Goal: Answer question/provide support

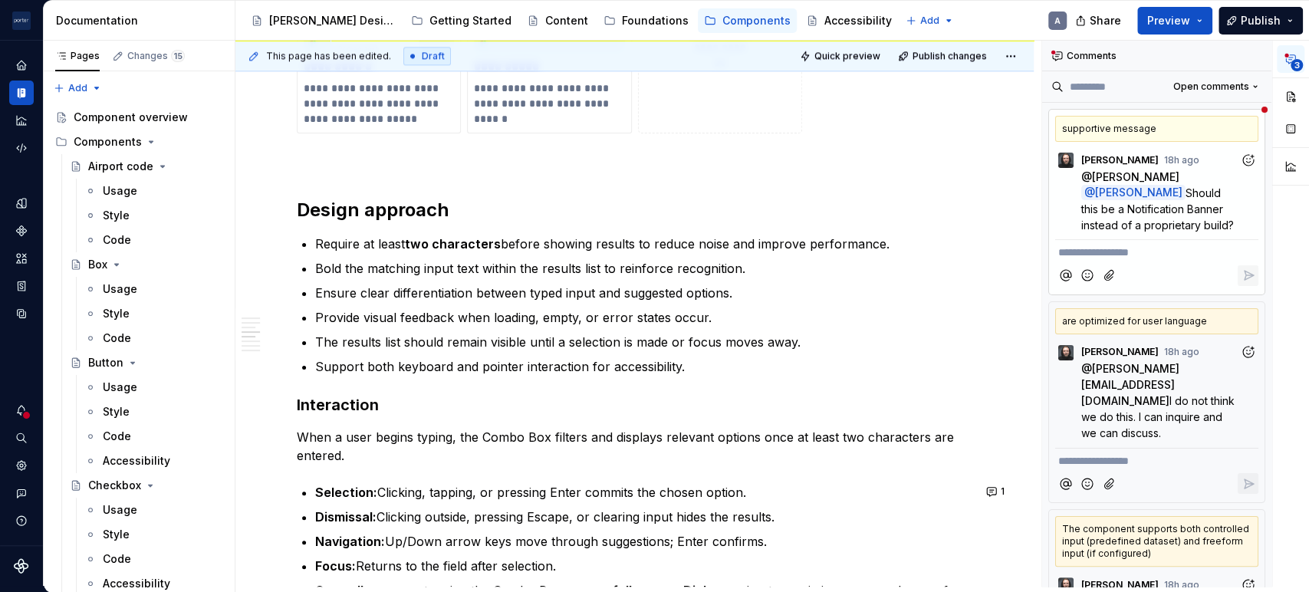
scroll to position [1325, 0]
click at [1098, 211] on span "Should this be a Notification Banner instead of a proprietary build?" at bounding box center [1157, 208] width 153 height 45
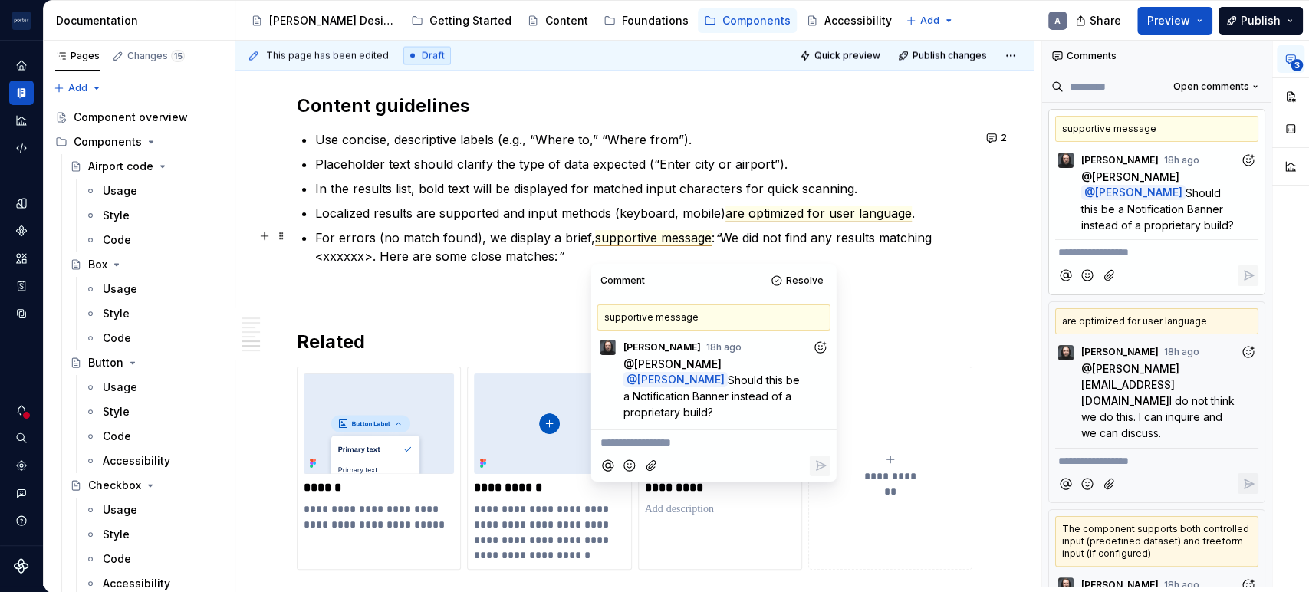
scroll to position [1994, 0]
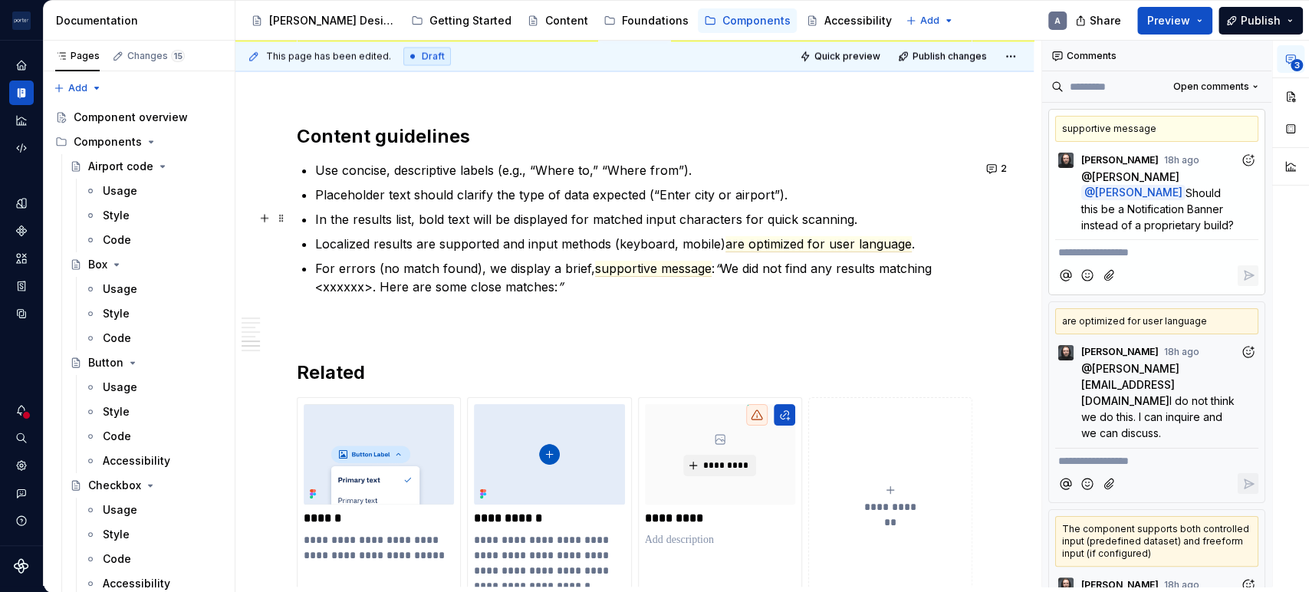
click at [458, 225] on p "In the results list, bold text will be displayed for matched input characters f…" at bounding box center [643, 219] width 657 height 18
click at [352, 255] on ul "Use concise, descriptive labels (e.g., “Where to,” “Where from”). Placeholder t…" at bounding box center [643, 228] width 657 height 135
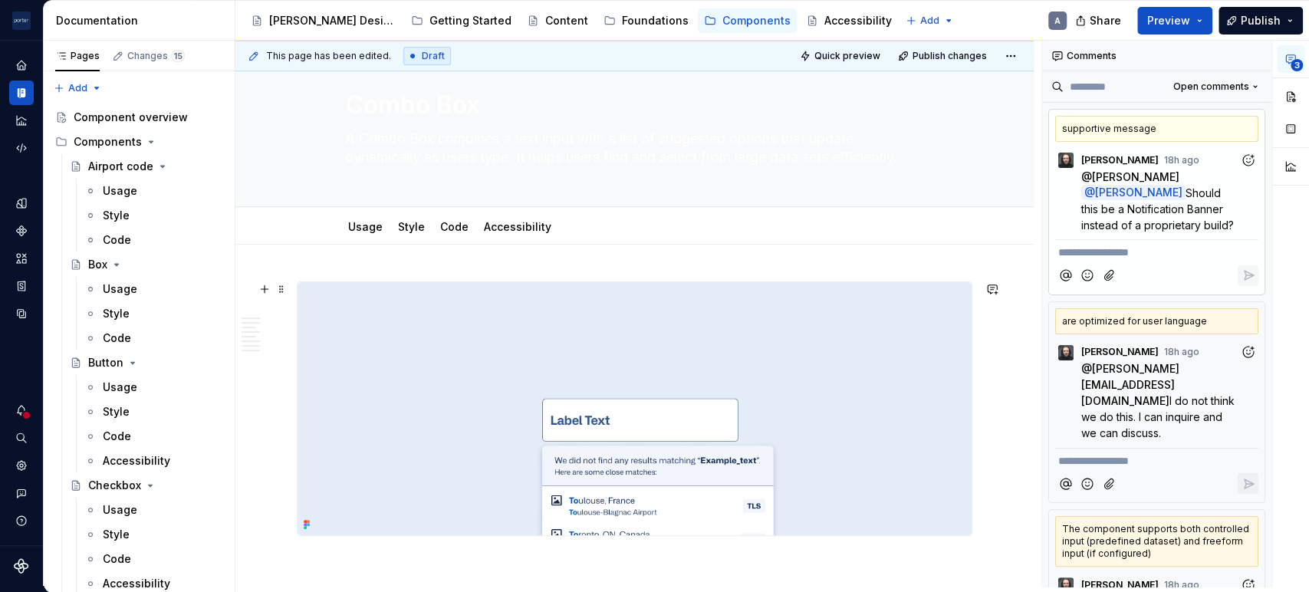
scroll to position [0, 0]
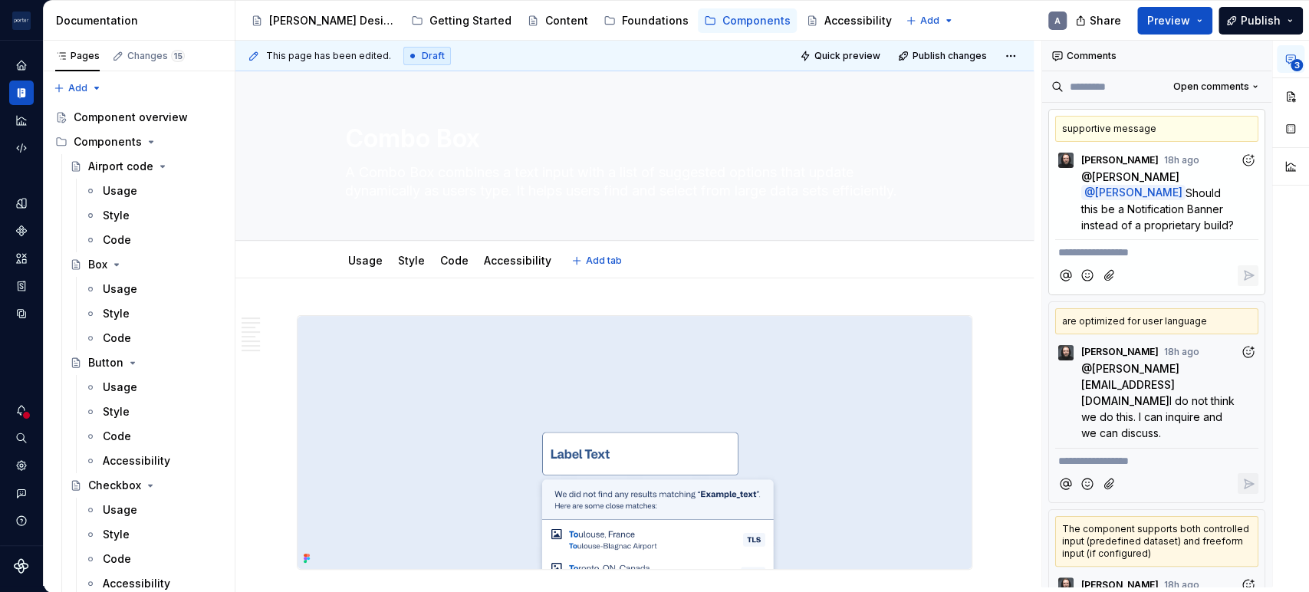
type textarea "*"
click at [1164, 252] on p "**********" at bounding box center [1156, 253] width 197 height 16
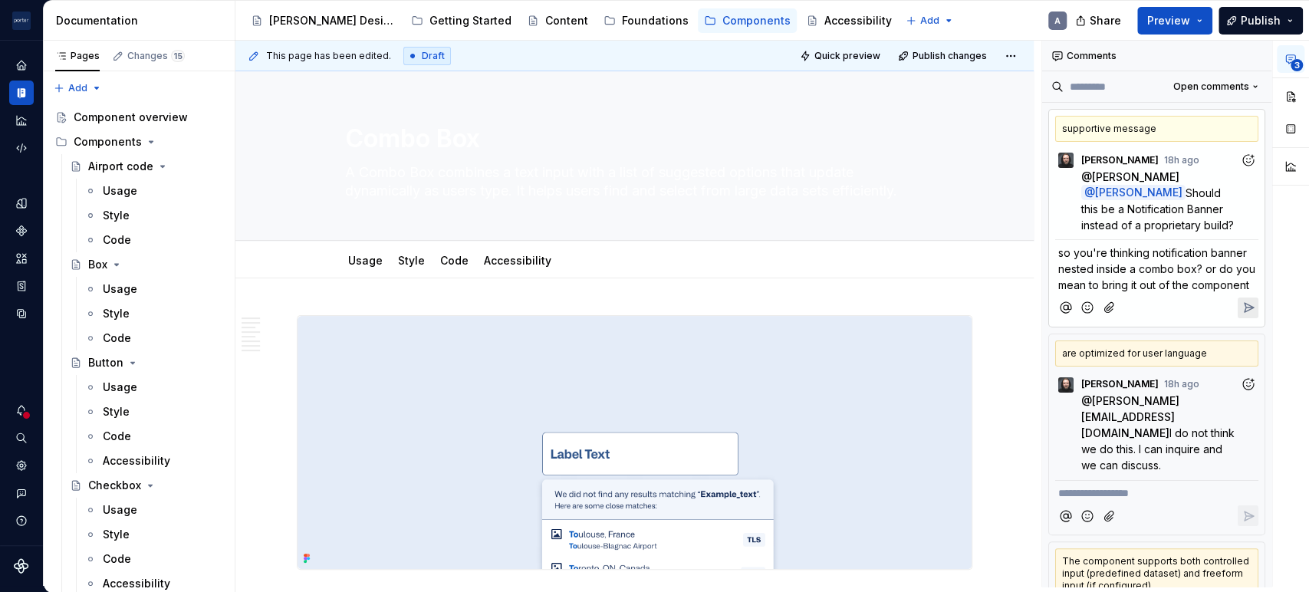
click at [1247, 317] on button "Reply" at bounding box center [1247, 307] width 21 height 21
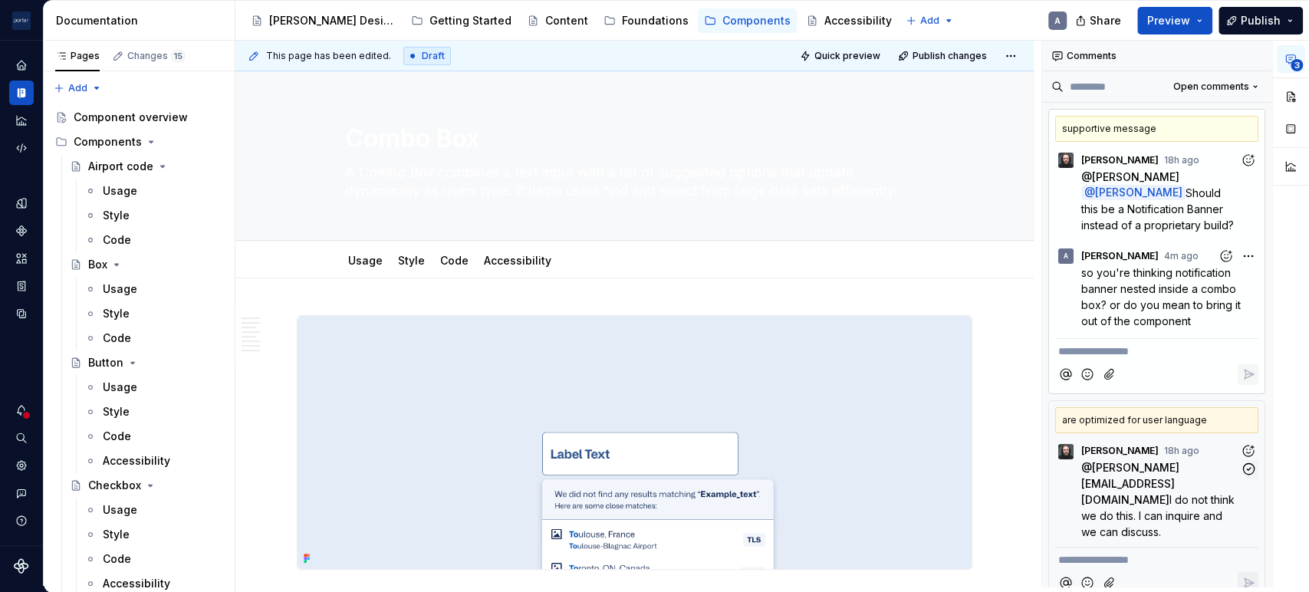
click at [1162, 493] on span "I do not think we do this. I can inquire and we can discuss." at bounding box center [1159, 515] width 156 height 45
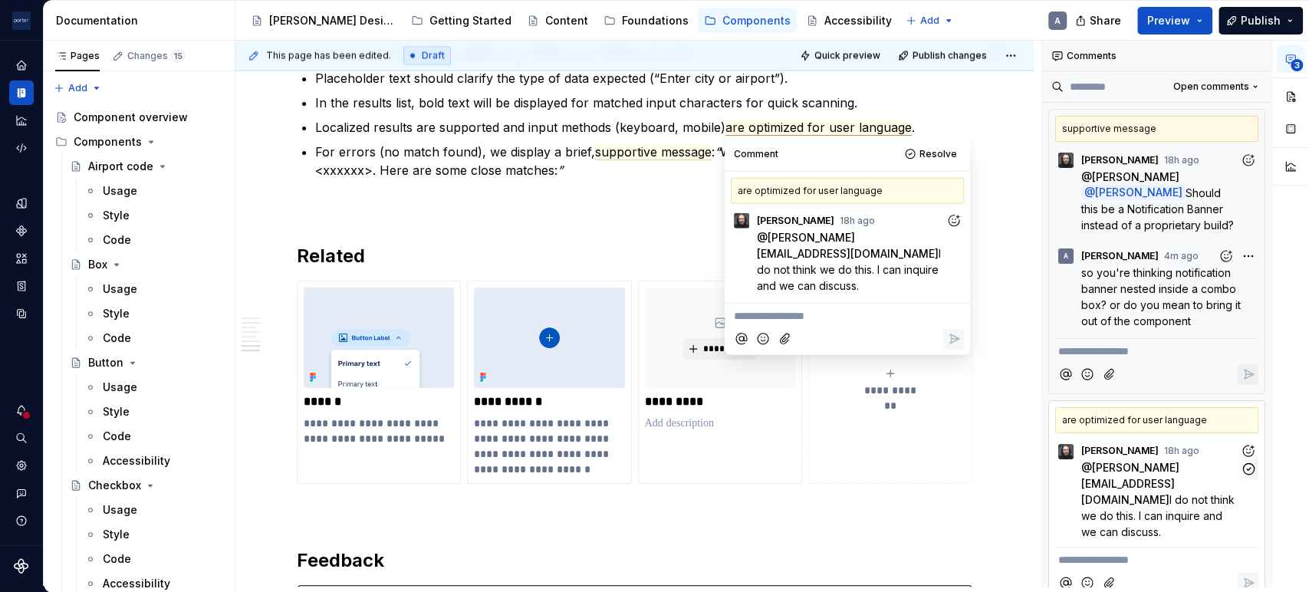
scroll to position [2111, 0]
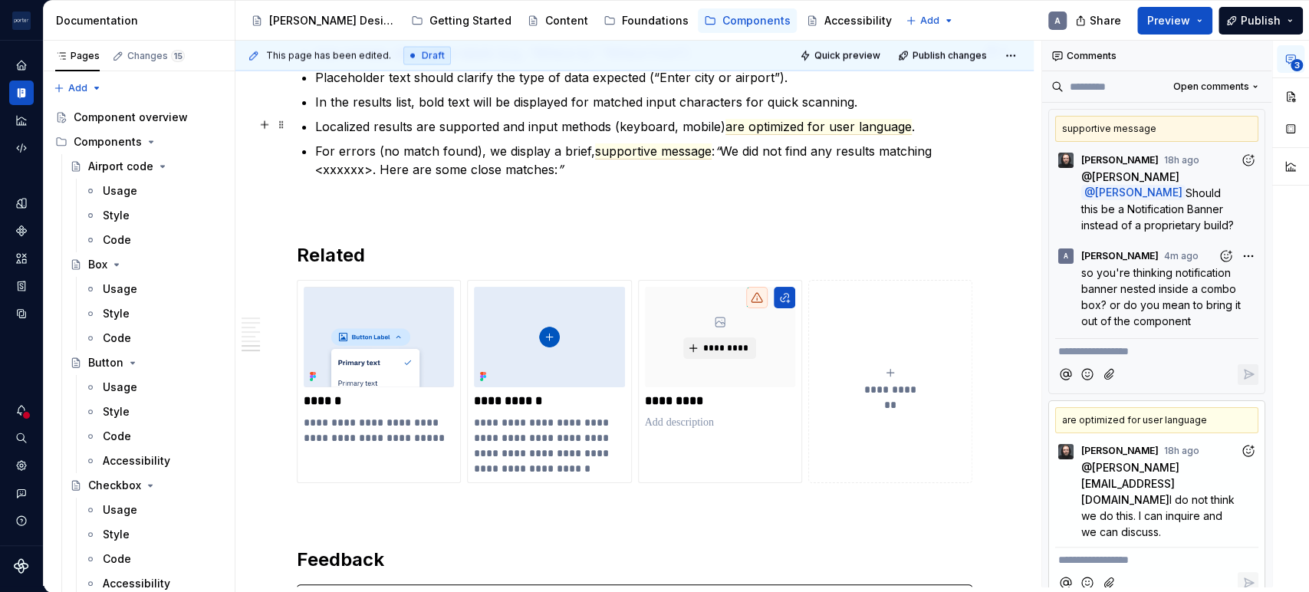
click at [445, 121] on p "Localized results are supported and input methods (keyboard, mobile) are optimi…" at bounding box center [643, 126] width 657 height 18
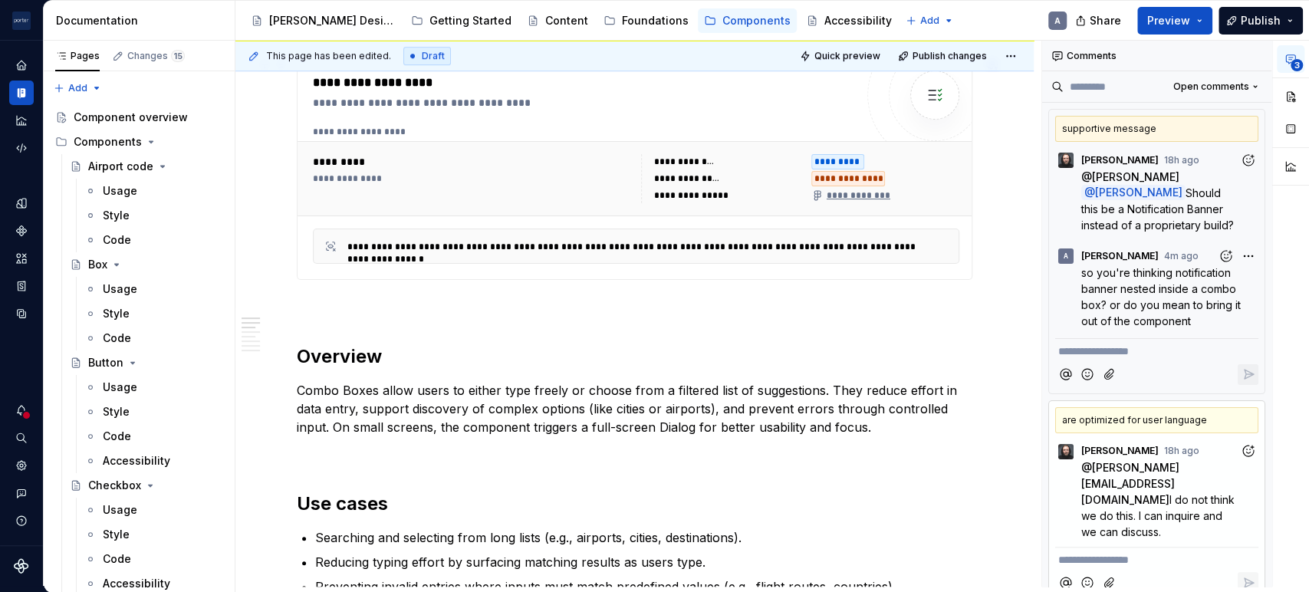
scroll to position [710, 0]
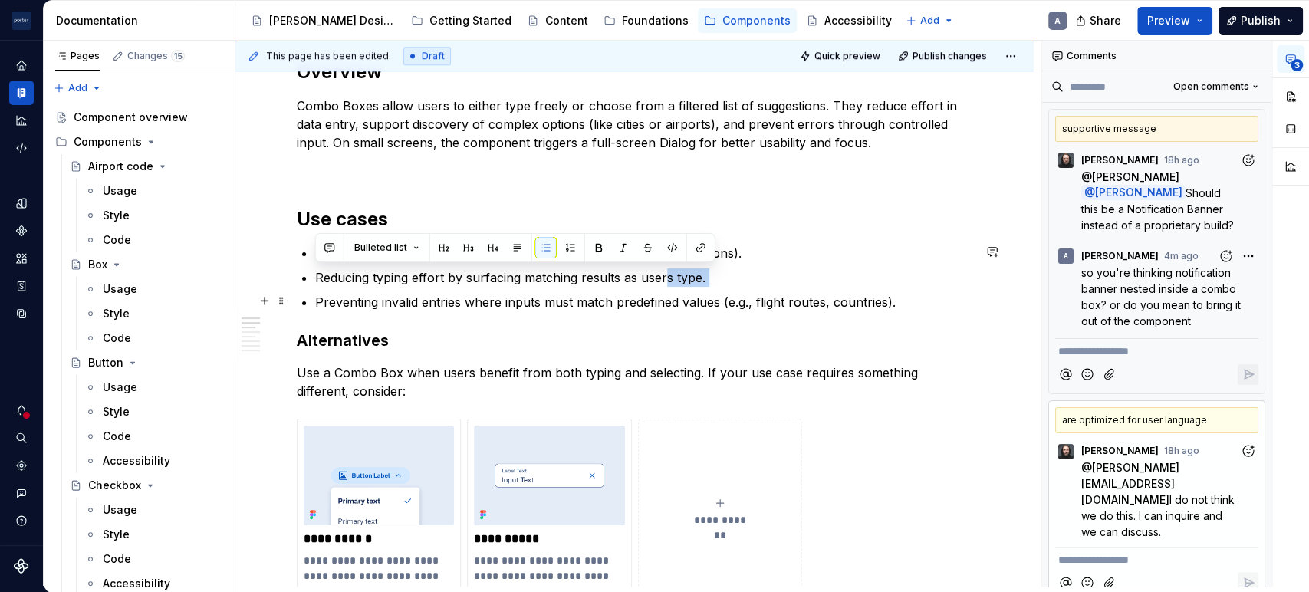
click at [662, 287] on ul "Searching and selecting from long lists (e.g., airports, cities, destinations).…" at bounding box center [643, 277] width 657 height 67
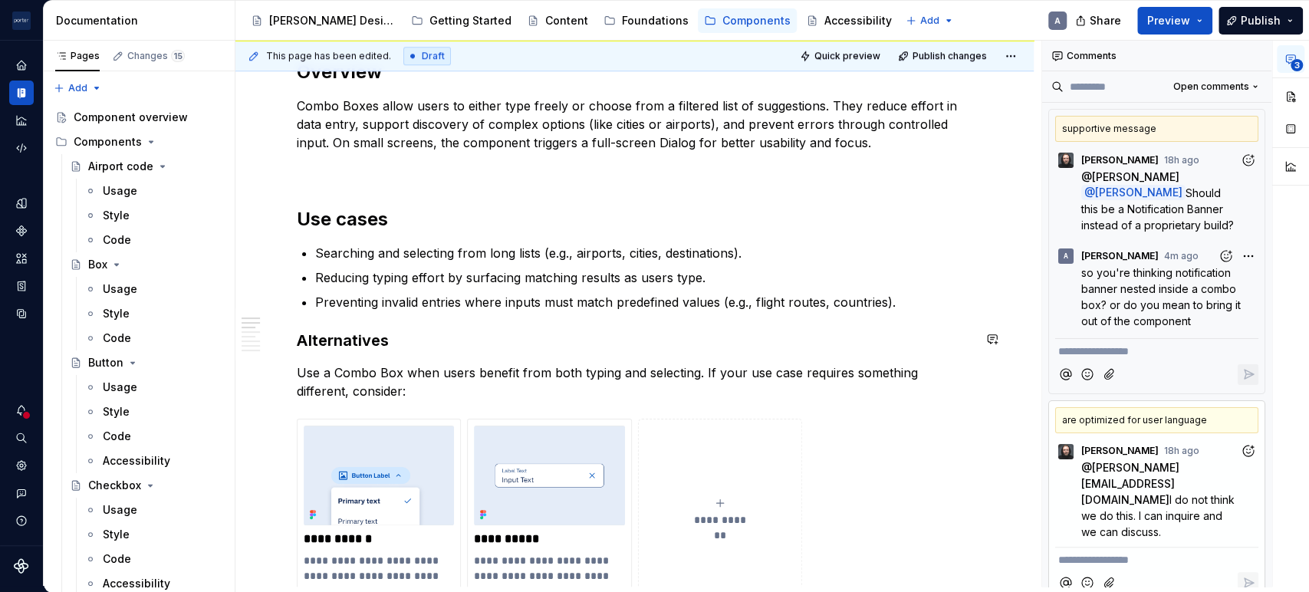
click at [770, 395] on p "Use a Combo Box when users benefit from both typing and selecting. If your use …" at bounding box center [634, 381] width 675 height 37
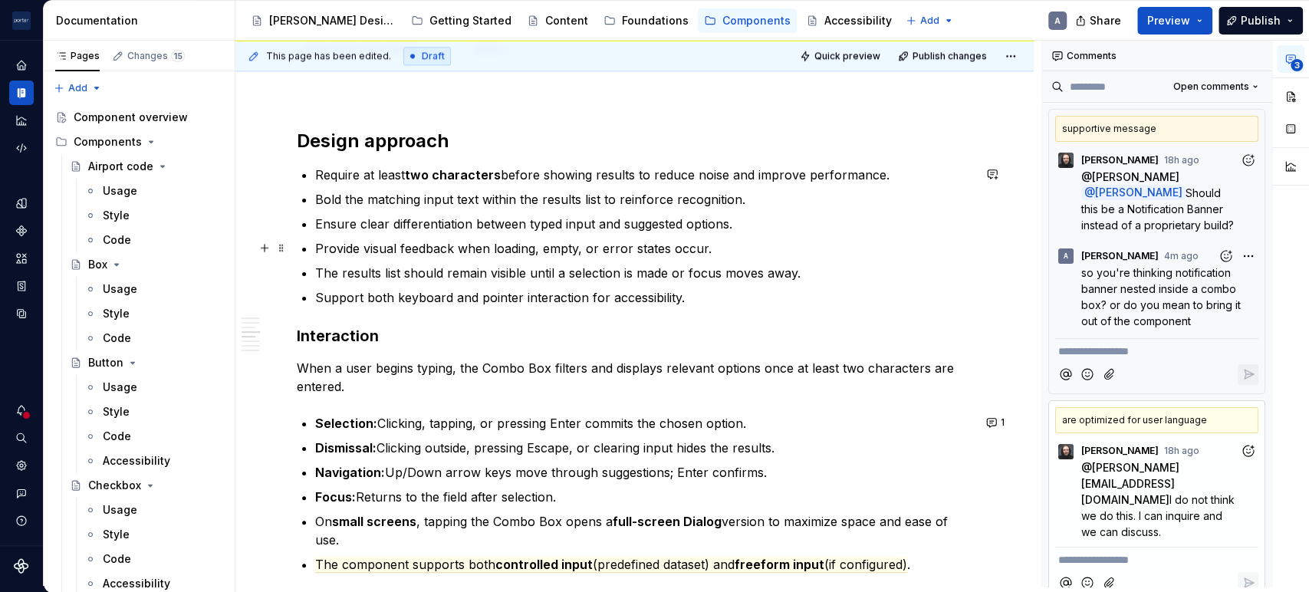
scroll to position [1419, 0]
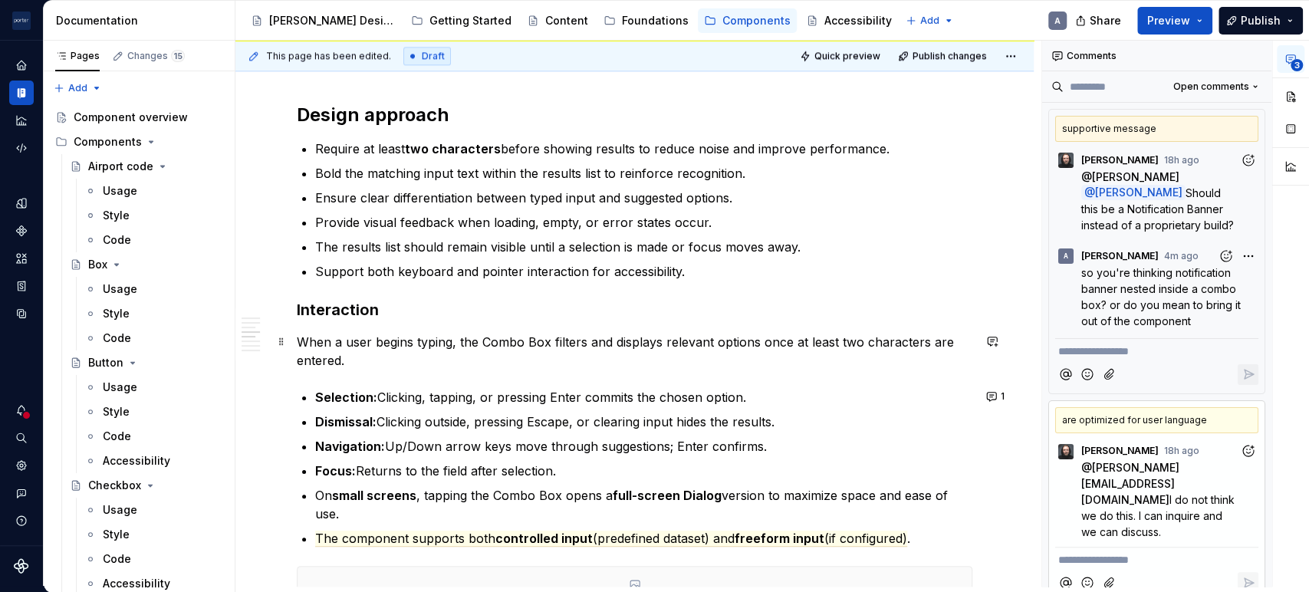
click at [744, 345] on p "When a user begins typing, the Combo Box filters and displays relevant options …" at bounding box center [634, 351] width 675 height 37
click at [590, 270] on p "Support both keyboard and pointer interaction for accessibility." at bounding box center [643, 271] width 657 height 18
click at [703, 271] on p "Support both keyboard and pointer interaction for accessibility." at bounding box center [643, 271] width 657 height 18
click at [724, 347] on p "When a user begins typing, the Combo Box filters and displays relevant options …" at bounding box center [634, 351] width 675 height 37
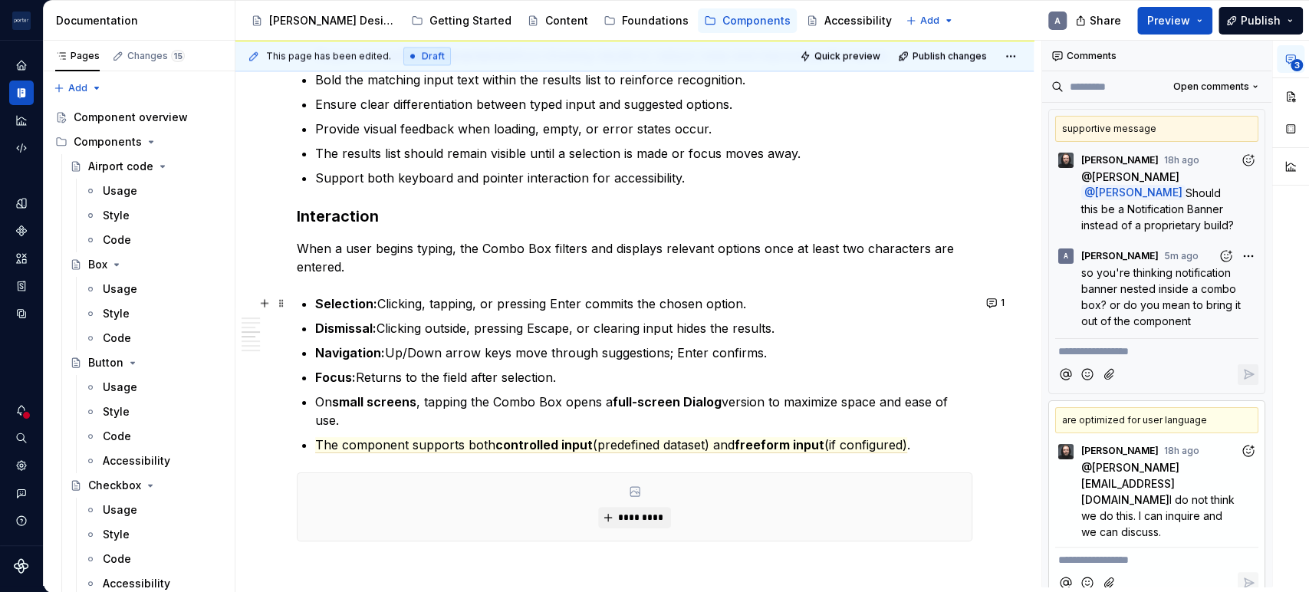
scroll to position [1562, 0]
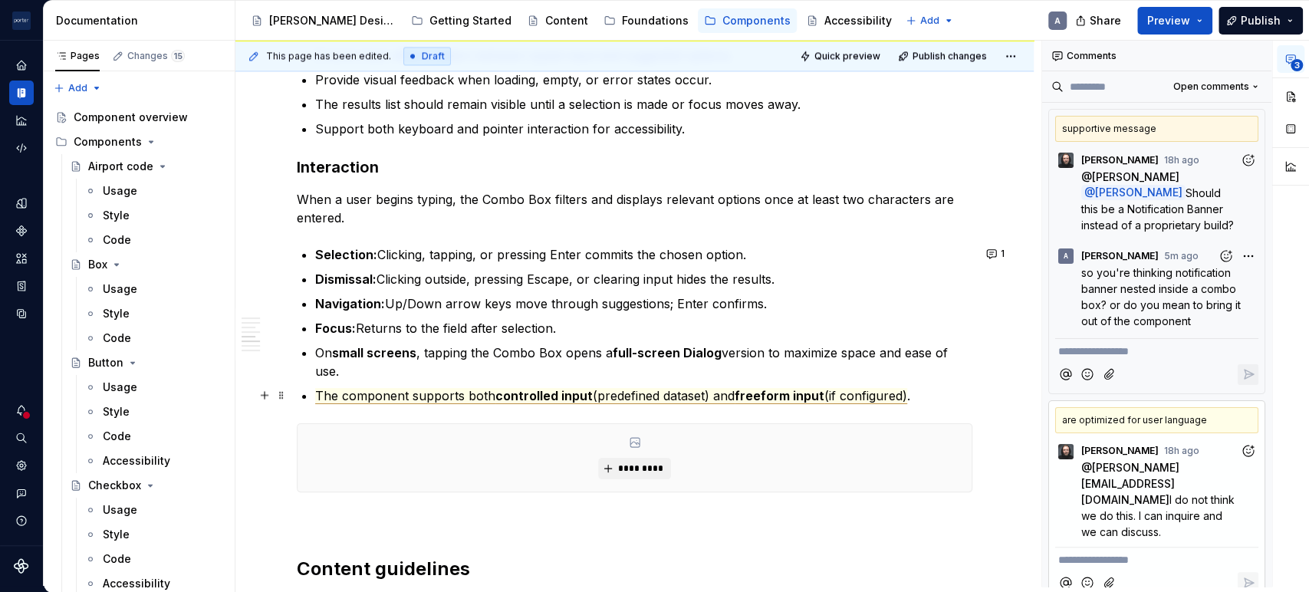
click at [679, 394] on span "(predefined dataset) and" at bounding box center [664, 396] width 142 height 16
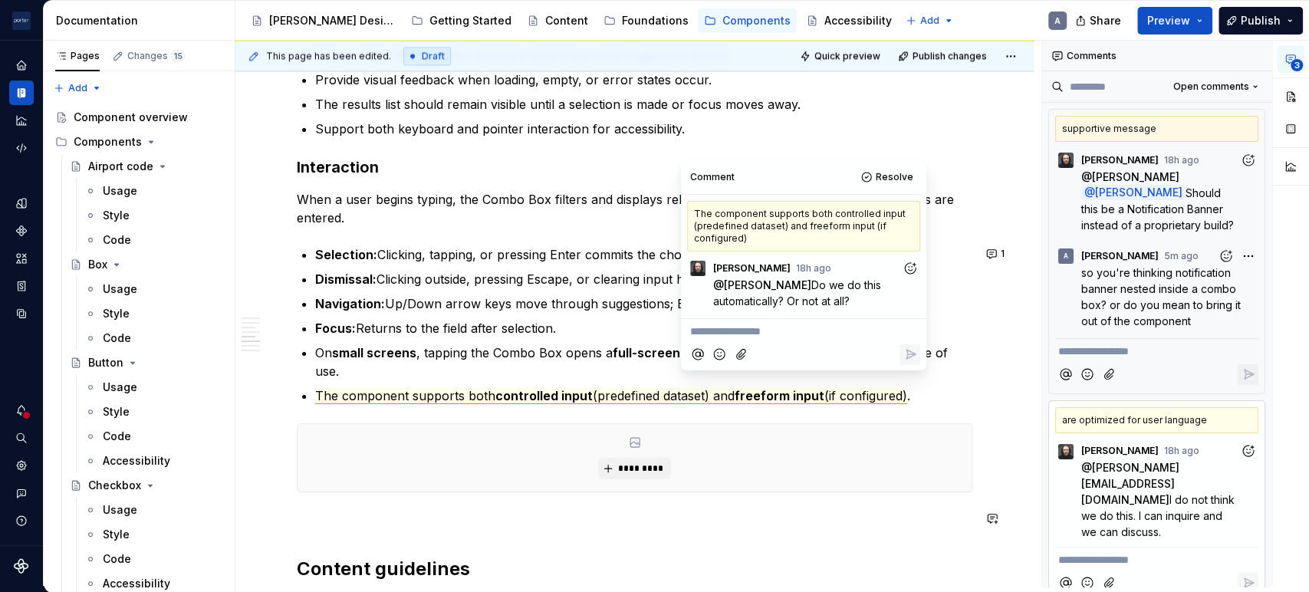
scroll to position [1703, 0]
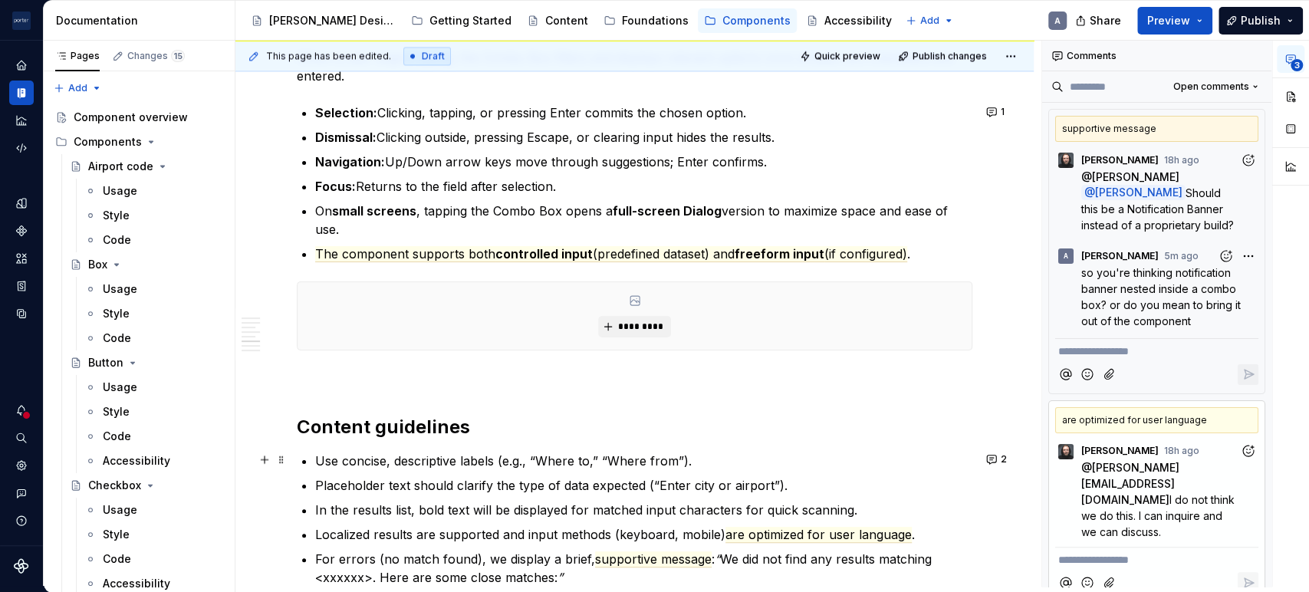
click at [511, 464] on p "Use concise, descriptive labels (e.g., “Where to,” “Where from”)." at bounding box center [643, 461] width 657 height 18
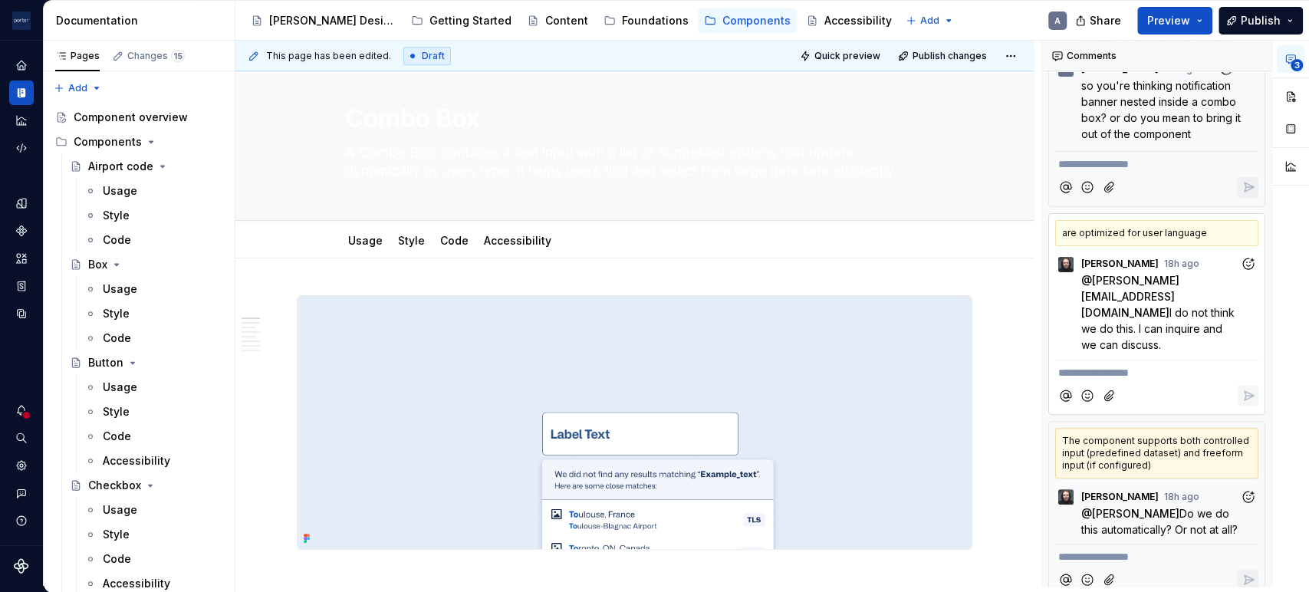
scroll to position [0, 0]
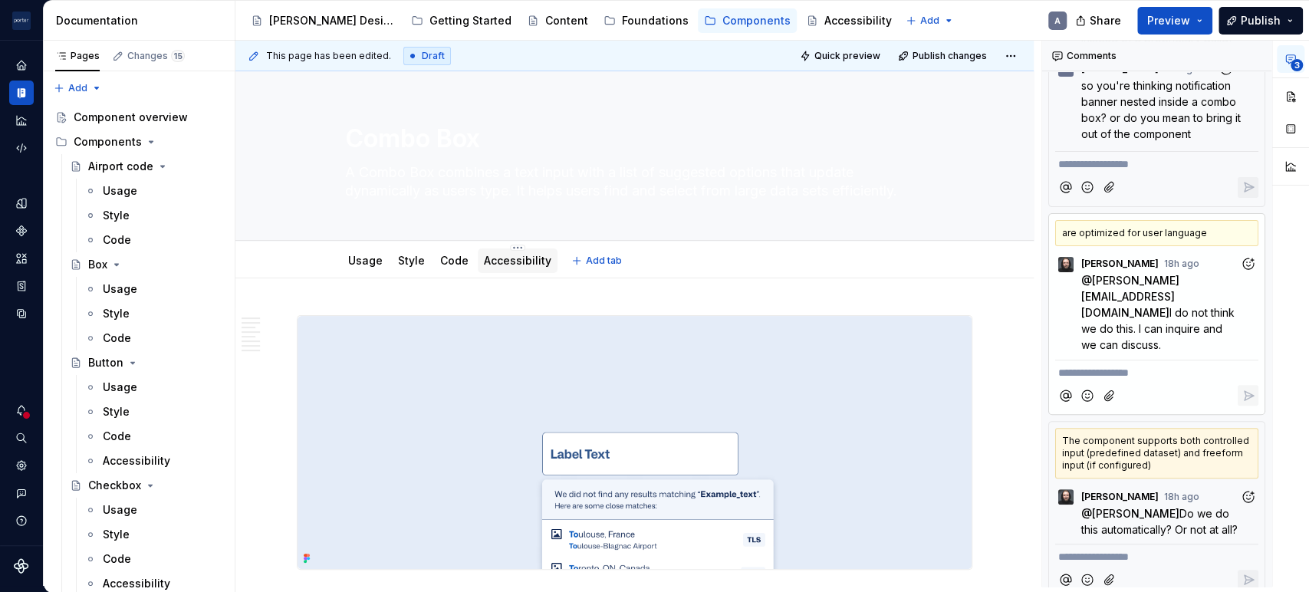
click at [482, 250] on div "Accessibility" at bounding box center [518, 260] width 80 height 25
click at [503, 264] on link "Accessibility" at bounding box center [517, 260] width 67 height 13
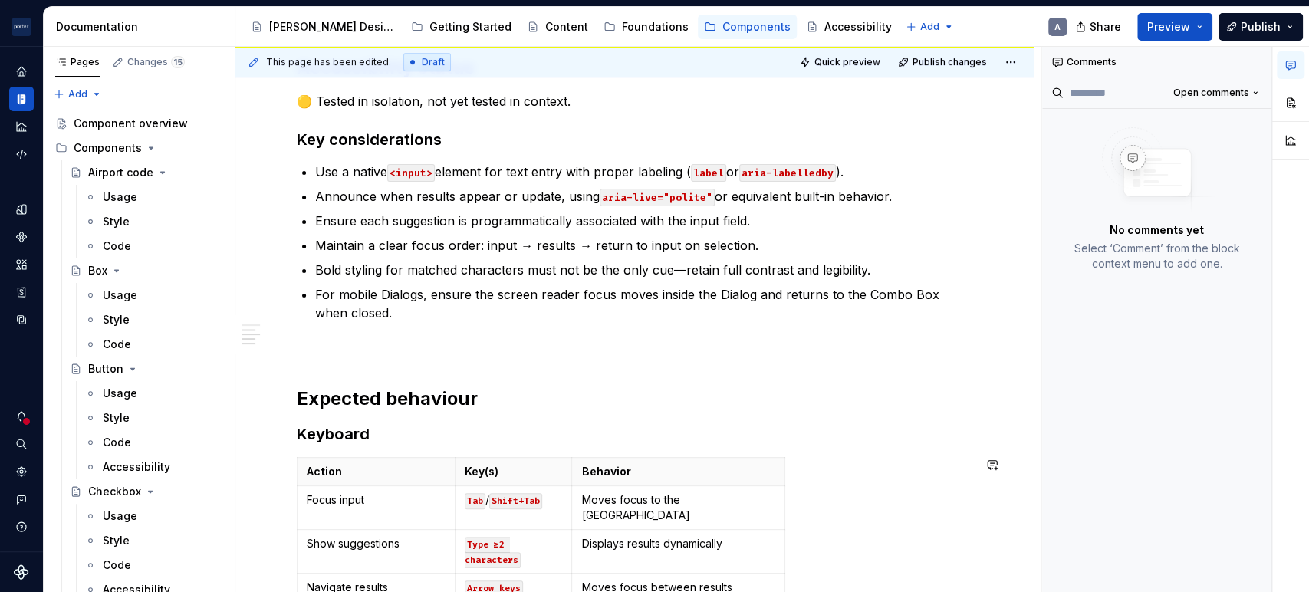
scroll to position [106, 0]
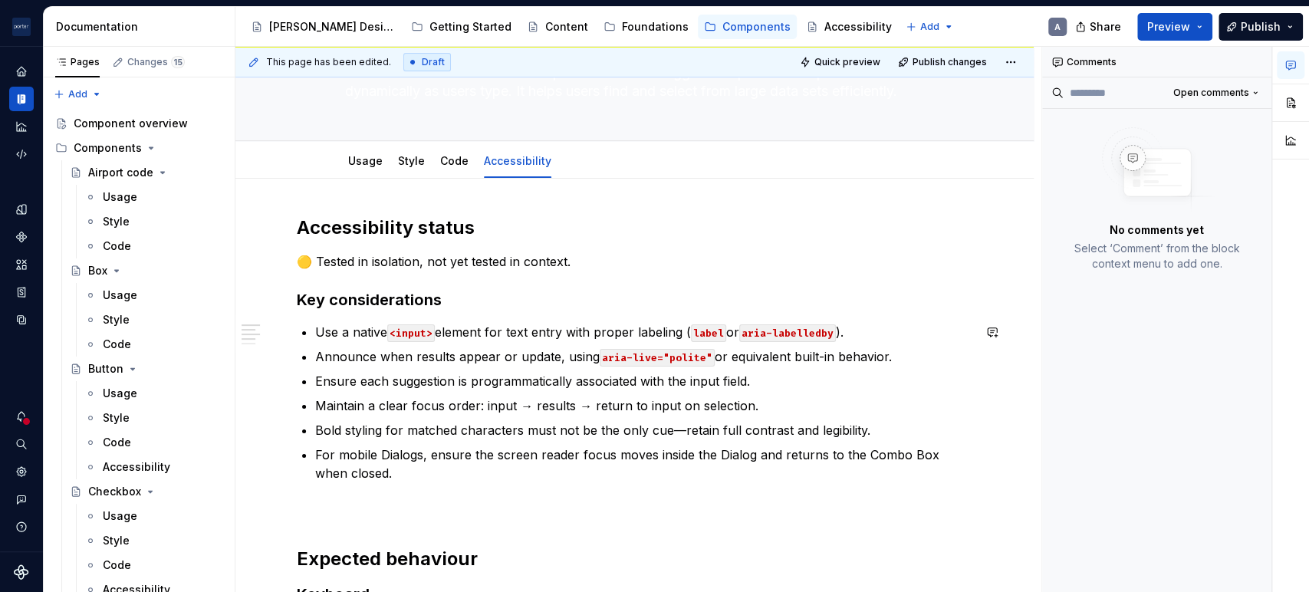
type textarea "*"
